Goal: Information Seeking & Learning: Learn about a topic

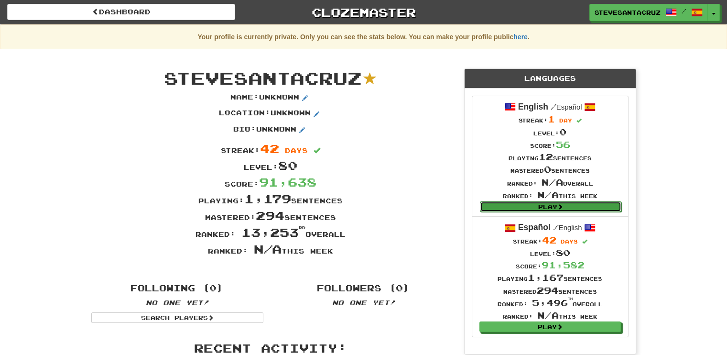
click at [540, 203] on link "Play" at bounding box center [550, 206] width 141 height 11
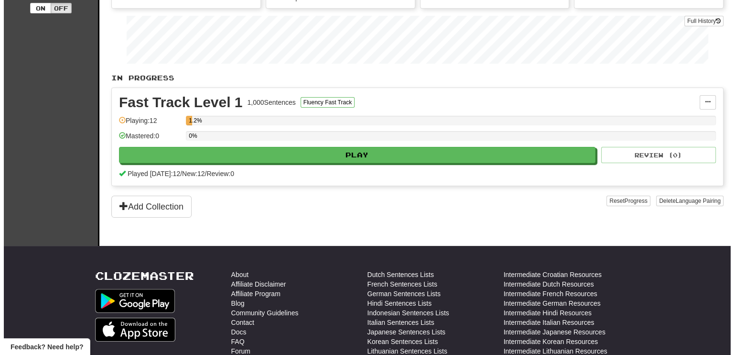
scroll to position [62, 0]
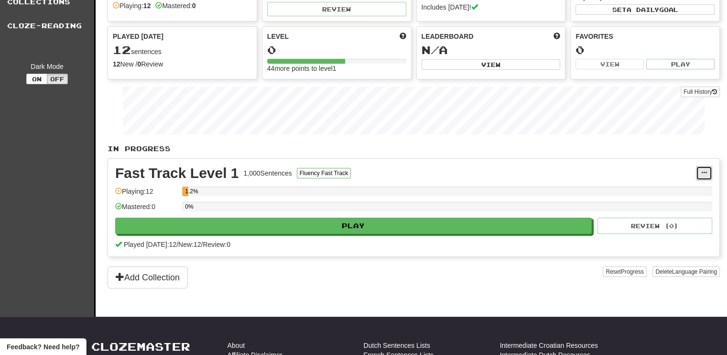
click at [702, 172] on span at bounding box center [704, 173] width 6 height 6
click at [664, 187] on span "Manage Sentences" at bounding box center [664, 190] width 58 height 8
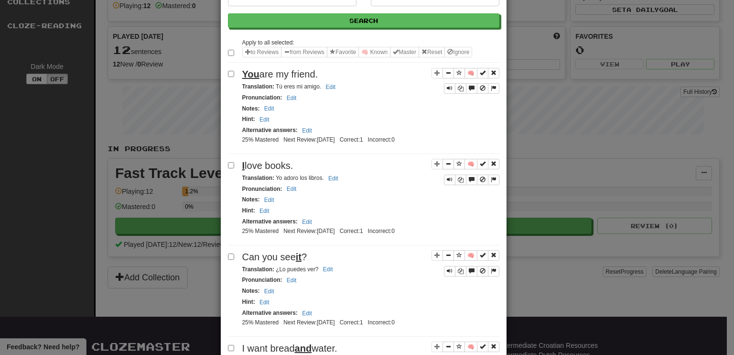
scroll to position [93, 0]
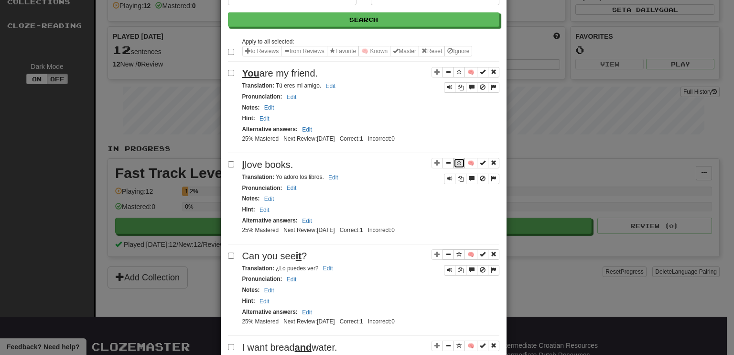
click at [457, 160] on span "Sentence controls" at bounding box center [460, 163] width 6 height 6
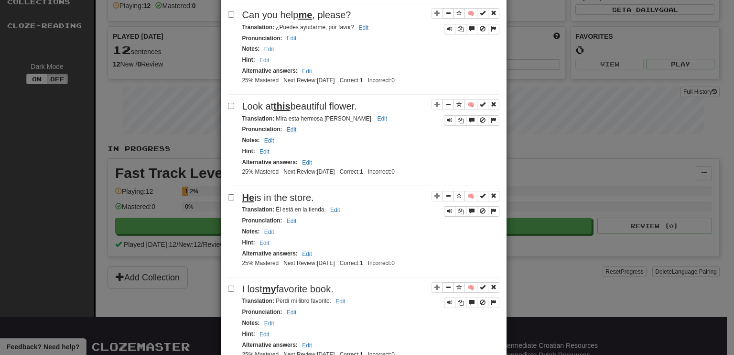
scroll to position [898, 0]
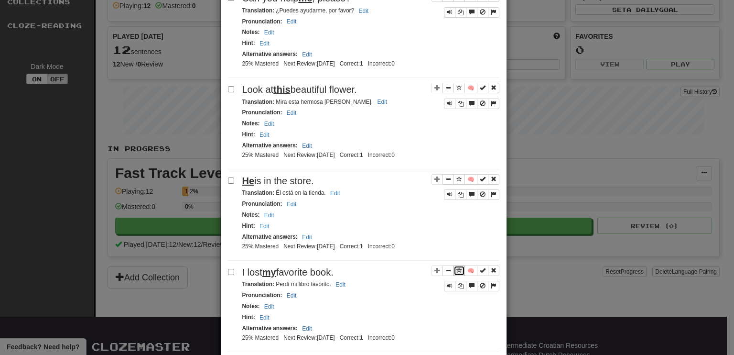
click at [457, 267] on span "Sentence controls" at bounding box center [460, 270] width 6 height 6
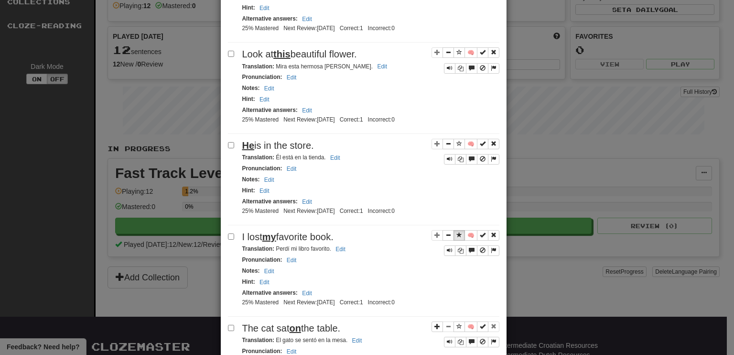
scroll to position [931, 0]
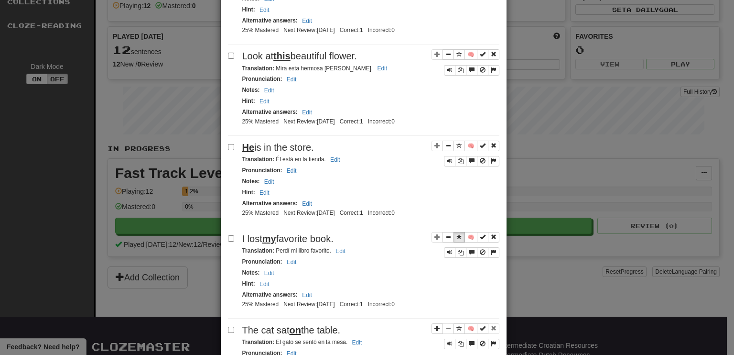
click at [405, 278] on div "Hint : Edit" at bounding box center [370, 283] width 257 height 11
click at [457, 323] on button "Sentence controls" at bounding box center [459, 328] width 11 height 11
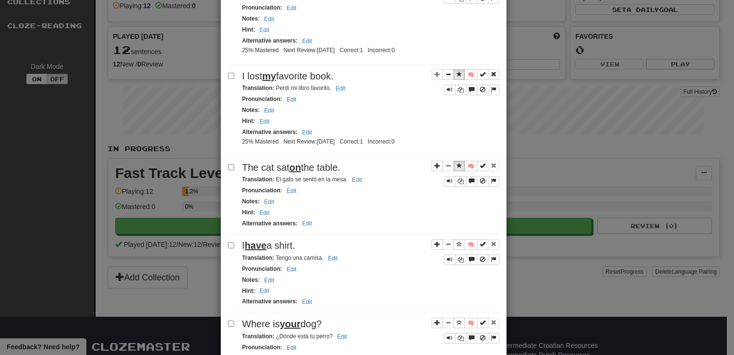
scroll to position [1094, 0]
drag, startPoint x: 413, startPoint y: 281, endPoint x: 416, endPoint y: 275, distance: 6.0
click at [416, 275] on div "🧠 I have a shirt. Translation : Tengo una camisa. Edit Pronunciation : Edit Not…" at bounding box center [364, 276] width 272 height 74
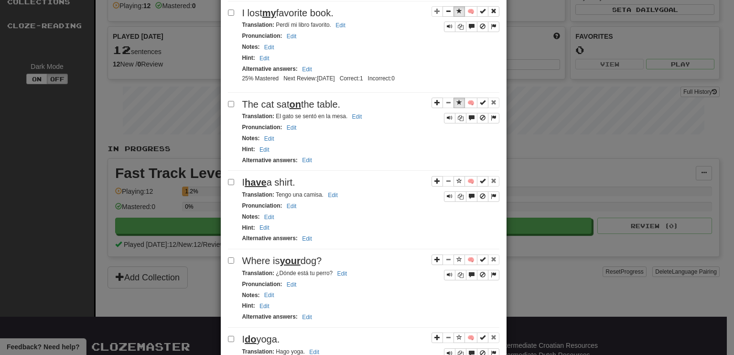
scroll to position [1191, 0]
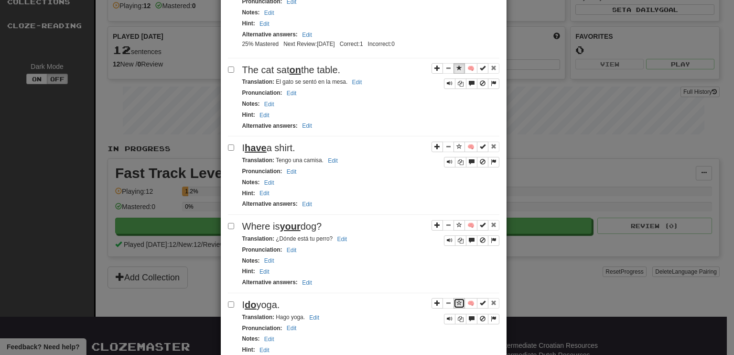
click at [457, 300] on span "Sentence controls" at bounding box center [460, 303] width 6 height 6
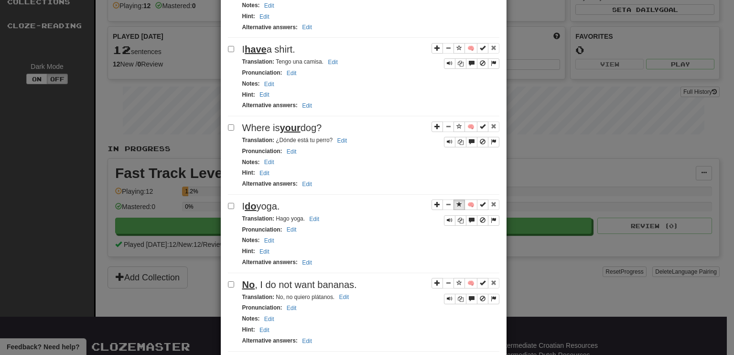
scroll to position [1290, 0]
click at [457, 354] on span "Sentence controls" at bounding box center [460, 361] width 6 height 6
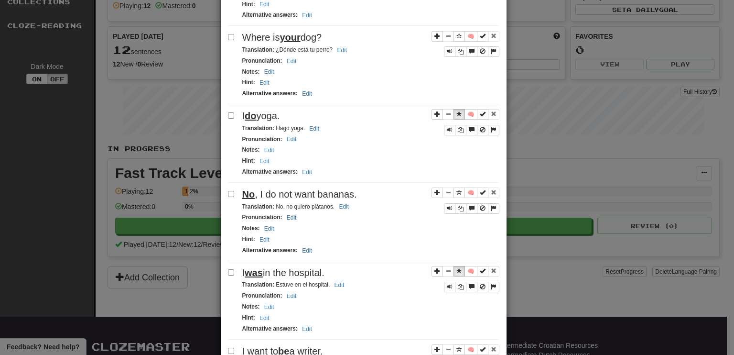
scroll to position [1381, 0]
click at [457, 346] on span "Sentence controls" at bounding box center [460, 349] width 6 height 6
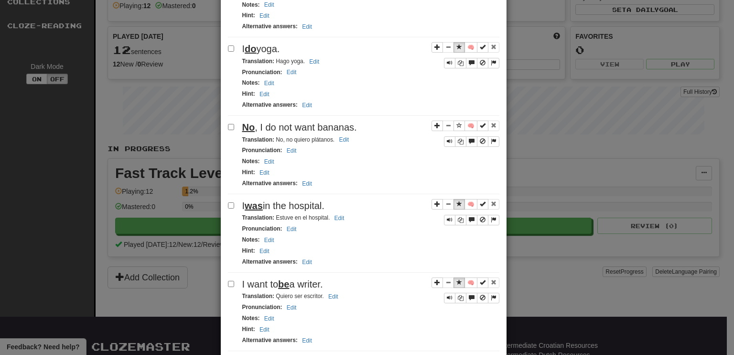
scroll to position [1447, 0]
click at [457, 354] on span "Sentence controls" at bounding box center [460, 361] width 6 height 6
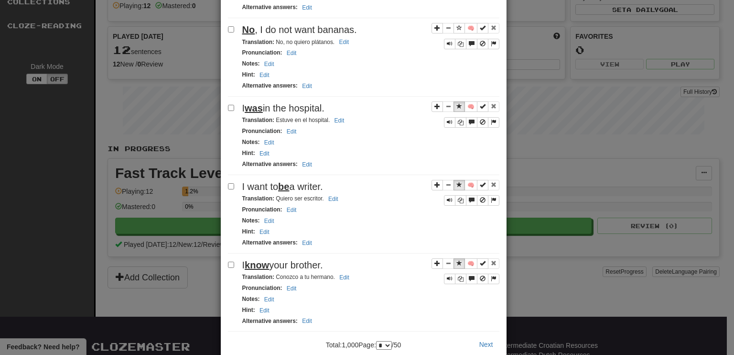
scroll to position [1545, 0]
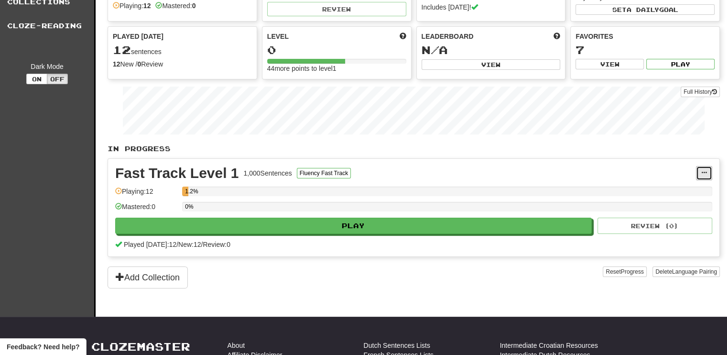
click at [702, 166] on button at bounding box center [704, 173] width 16 height 14
click at [663, 190] on span "Manage Sentences" at bounding box center [664, 190] width 58 height 8
